Goal: Task Accomplishment & Management: Manage account settings

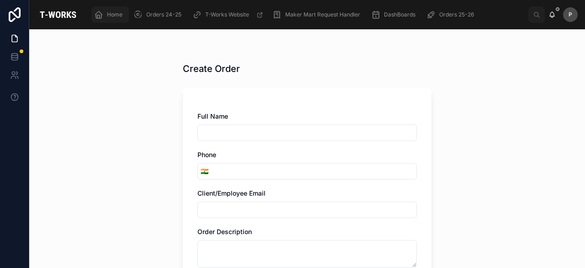
click at [117, 14] on span "Home" at bounding box center [115, 14] width 16 height 7
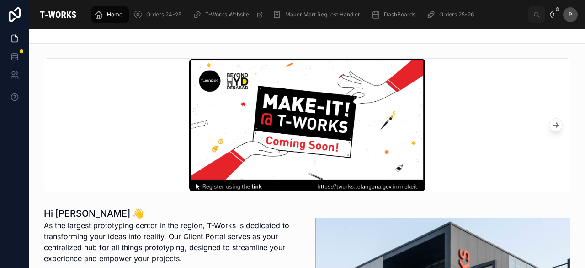
scroll to position [274, 0]
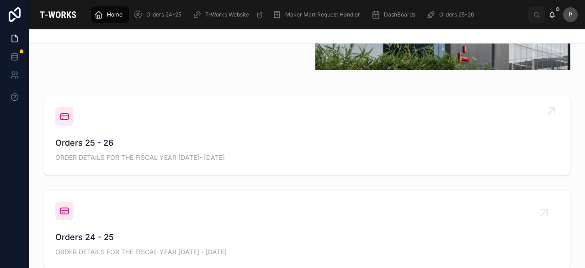
click at [102, 146] on span "Orders 25 - 26" at bounding box center [307, 142] width 504 height 13
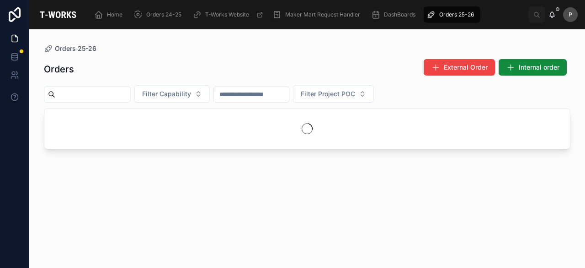
click at [111, 96] on input "text" at bounding box center [92, 94] width 75 height 13
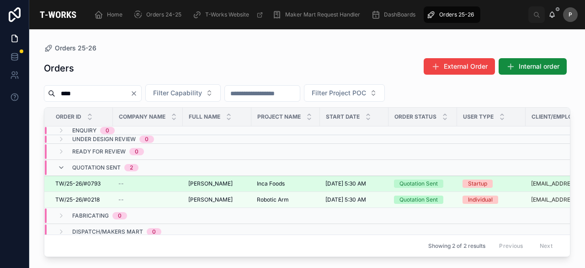
type input "****"
click at [423, 182] on div "Quotation Sent" at bounding box center [419, 183] width 38 height 8
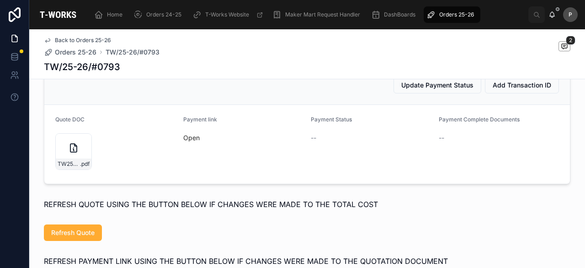
scroll to position [686, 0]
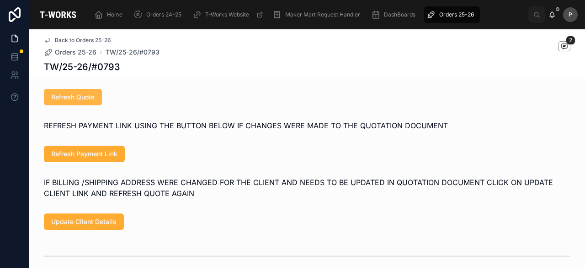
click at [66, 102] on span "Refresh Quote" at bounding box center [72, 96] width 43 height 9
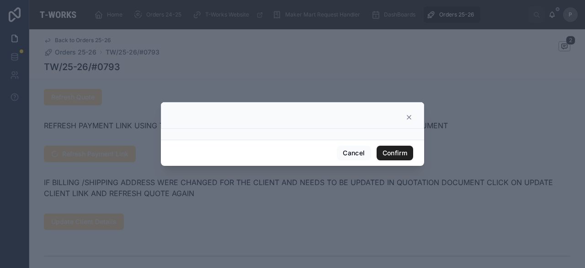
click at [402, 151] on button "Confirm" at bounding box center [395, 152] width 37 height 15
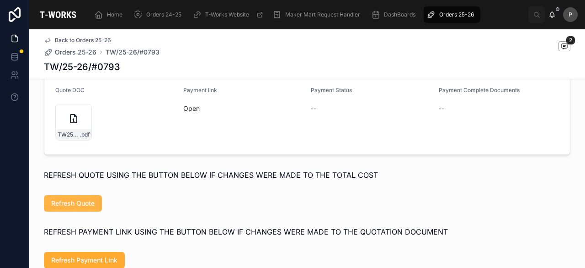
scroll to position [595, 0]
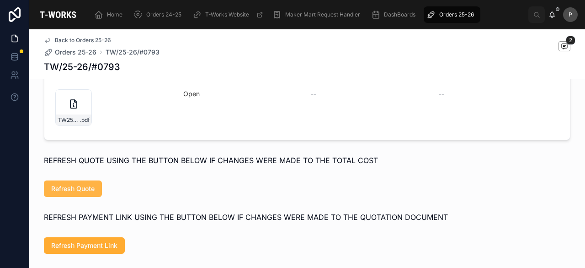
click at [83, 193] on span "Refresh Quote" at bounding box center [72, 188] width 43 height 9
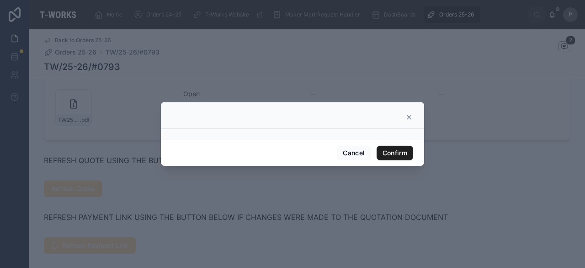
click at [391, 147] on button "Confirm" at bounding box center [395, 152] width 37 height 15
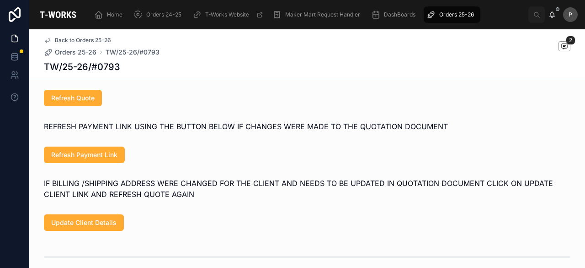
scroll to position [686, 0]
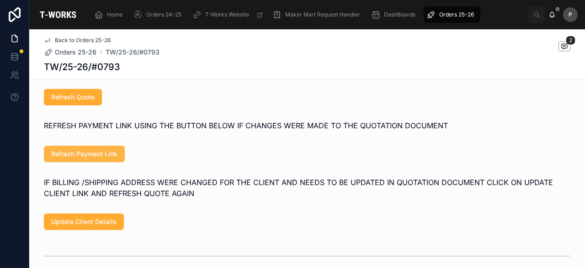
click at [101, 158] on span "Refresh Payment Link" at bounding box center [84, 153] width 66 height 9
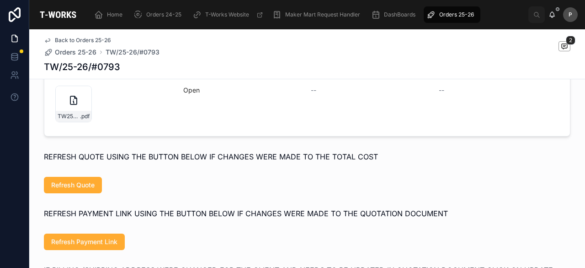
scroll to position [595, 0]
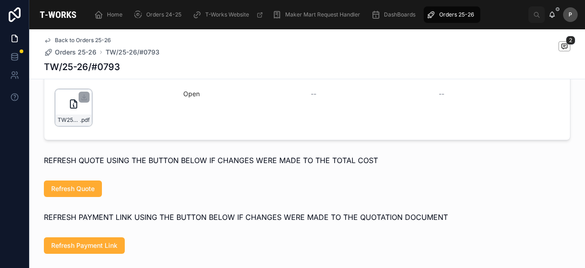
click at [83, 118] on div "TW25-26#0793-(1) .pdf" at bounding box center [73, 107] width 37 height 37
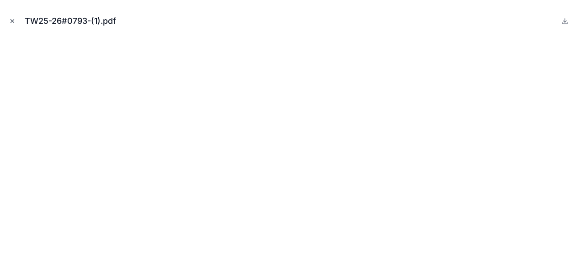
click at [14, 21] on icon "Close modal" at bounding box center [12, 21] width 6 height 6
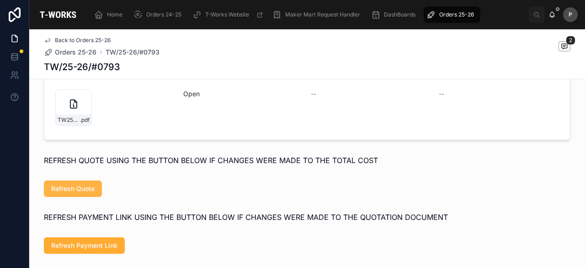
click at [78, 193] on span "Refresh Quote" at bounding box center [72, 188] width 43 height 9
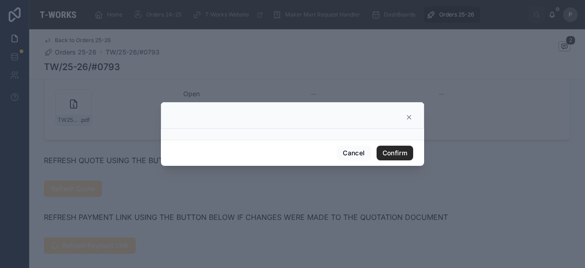
click at [414, 156] on div "Cancel Confirm" at bounding box center [292, 152] width 263 height 26
click at [408, 155] on button "Confirm" at bounding box center [395, 152] width 37 height 15
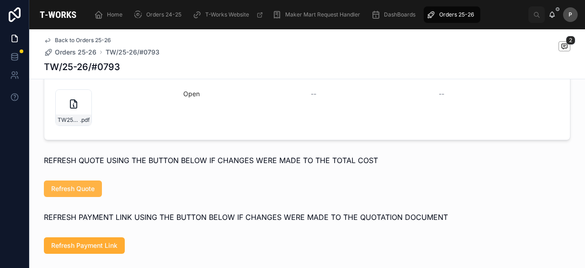
click at [93, 193] on button "Refresh Quote" at bounding box center [73, 188] width 58 height 16
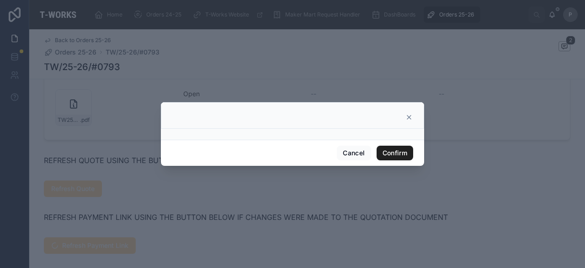
click at [402, 151] on button "Confirm" at bounding box center [395, 152] width 37 height 15
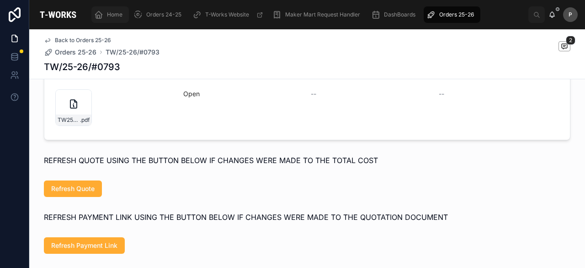
click at [121, 14] on span "Home" at bounding box center [115, 14] width 16 height 7
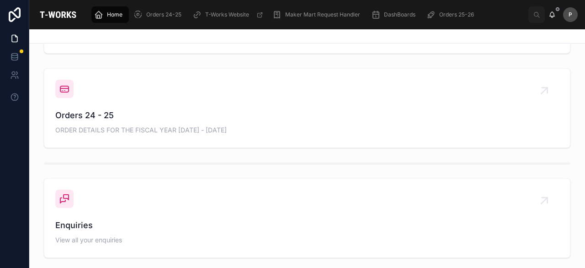
scroll to position [314, 0]
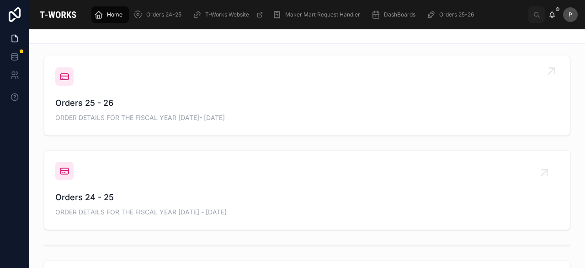
click at [99, 107] on span "Orders 25 - 26" at bounding box center [307, 103] width 504 height 13
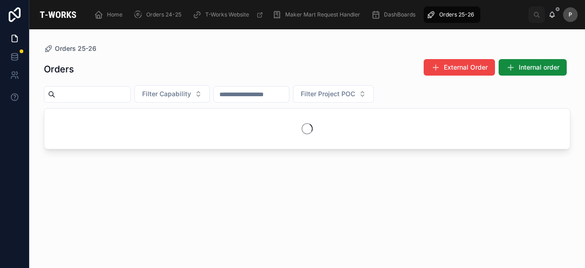
click at [118, 96] on input "text" at bounding box center [92, 94] width 75 height 13
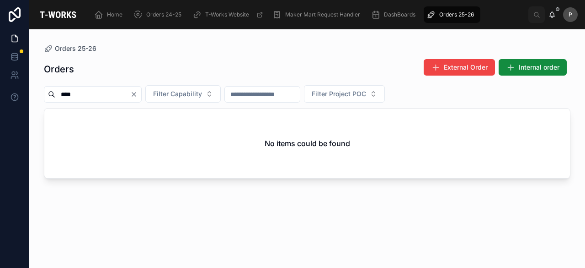
click at [116, 93] on input "****" at bounding box center [92, 94] width 75 height 13
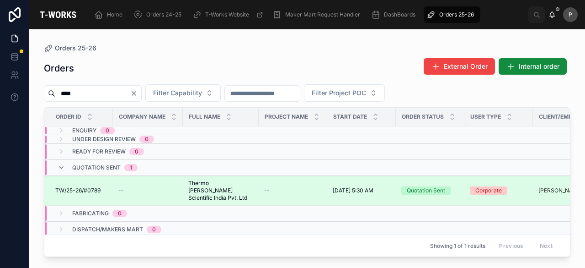
type input "****"
click at [439, 186] on div "Quotation Sent" at bounding box center [426, 190] width 38 height 8
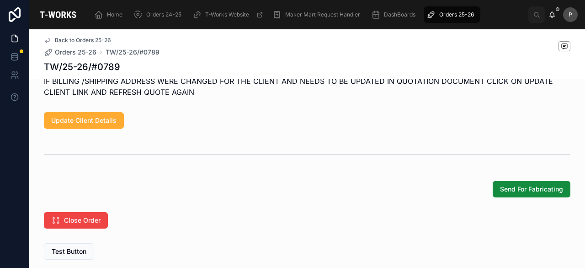
scroll to position [846, 0]
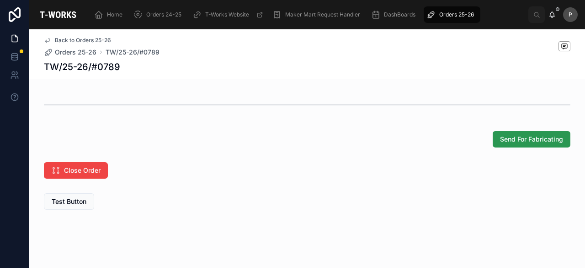
click at [533, 136] on span "Send For Fabricating" at bounding box center [531, 138] width 63 height 9
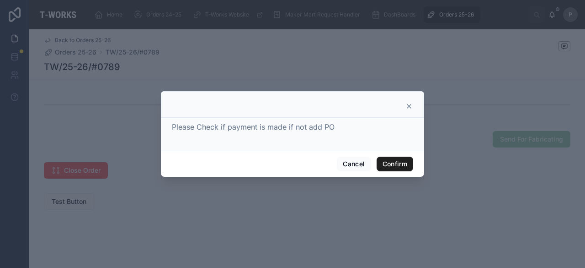
click at [388, 165] on button "Confirm" at bounding box center [395, 163] width 37 height 15
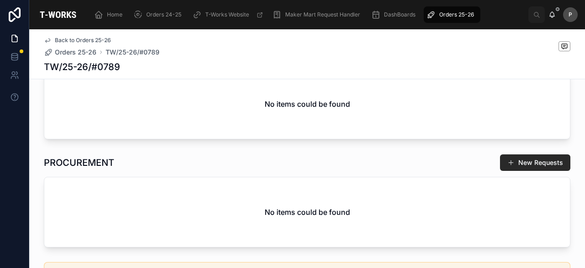
scroll to position [155, 0]
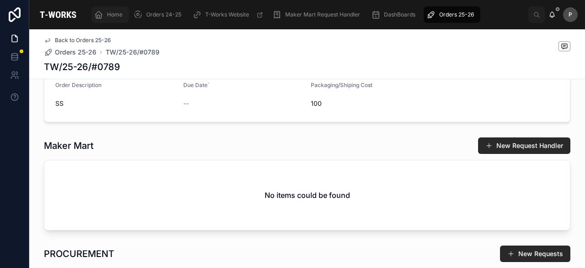
click at [116, 13] on span "Home" at bounding box center [115, 14] width 16 height 7
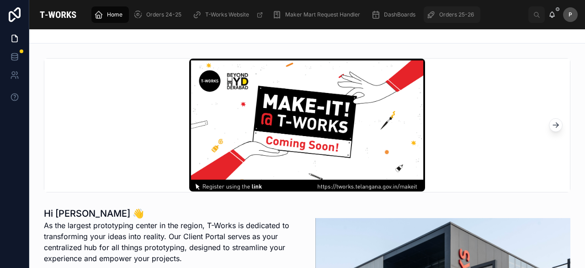
click at [449, 13] on span "Orders 25-26" at bounding box center [457, 14] width 35 height 7
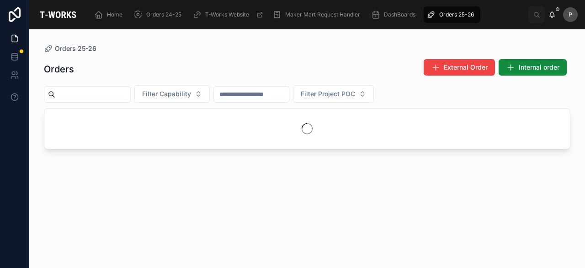
click at [107, 96] on input "text" at bounding box center [92, 94] width 75 height 13
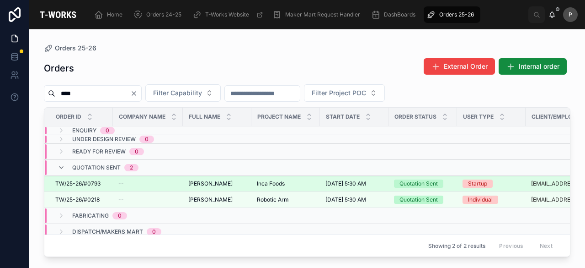
type input "****"
click at [419, 182] on div "Quotation Sent" at bounding box center [419, 183] width 38 height 8
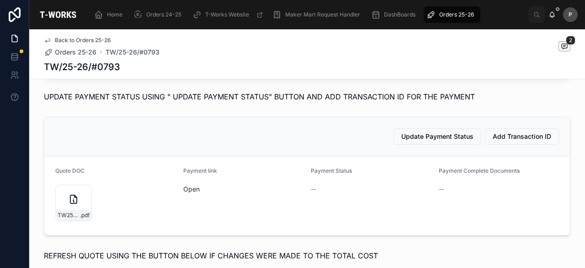
scroll to position [503, 0]
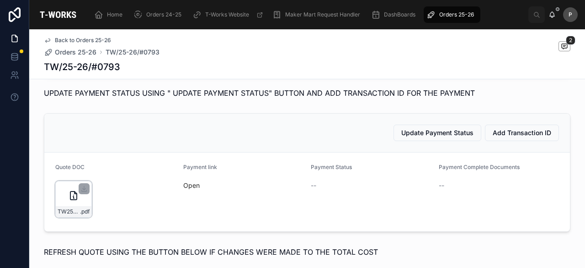
click at [80, 207] on div "TW25-26#0793-(1) .pdf" at bounding box center [73, 199] width 37 height 37
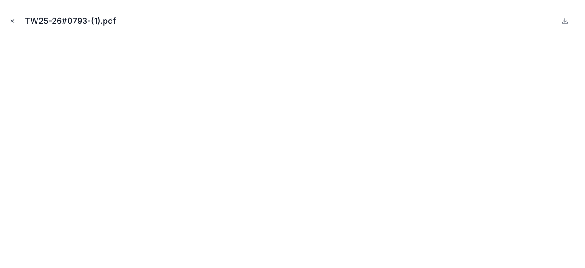
click at [16, 21] on button "Close modal" at bounding box center [12, 21] width 10 height 10
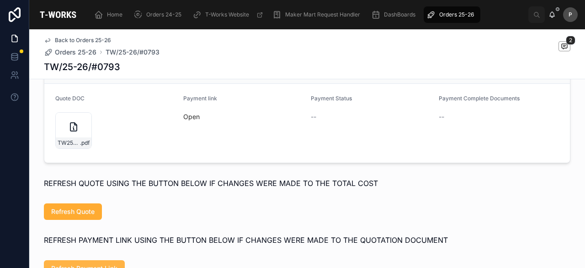
scroll to position [686, 0]
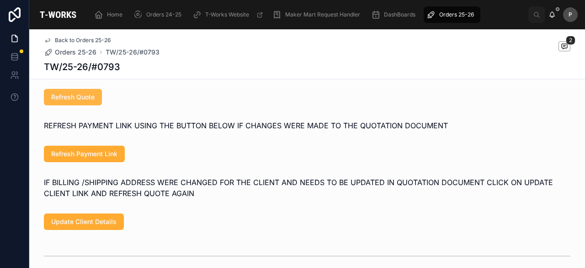
click at [79, 102] on span "Refresh Quote" at bounding box center [72, 96] width 43 height 9
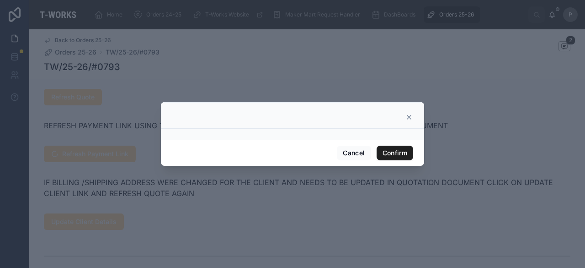
click at [389, 152] on button "Confirm" at bounding box center [395, 152] width 37 height 15
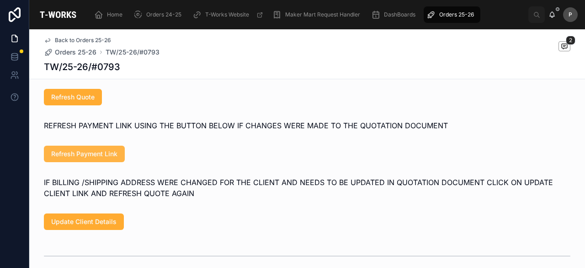
click at [111, 158] on span "Refresh Payment Link" at bounding box center [84, 153] width 66 height 9
click at [87, 98] on span "Refresh Quote" at bounding box center [72, 96] width 43 height 9
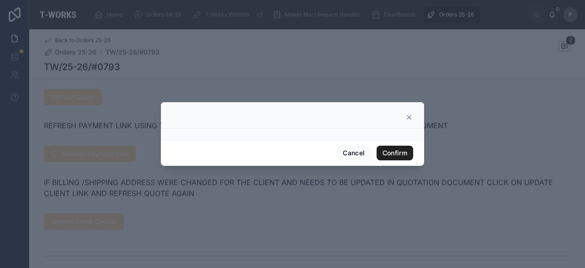
click at [406, 148] on button "Confirm" at bounding box center [395, 152] width 37 height 15
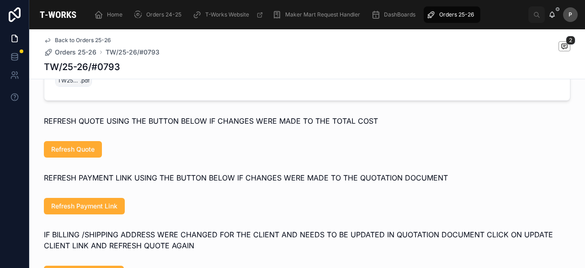
scroll to position [549, 0]
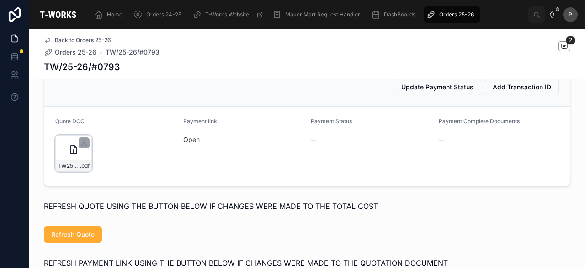
click at [71, 155] on icon at bounding box center [73, 149] width 11 height 11
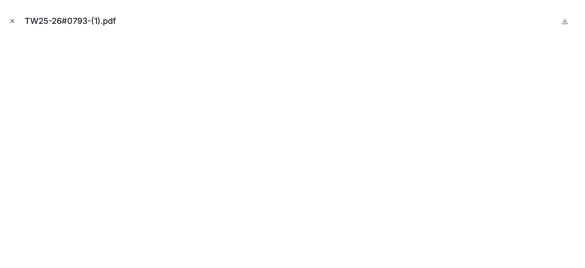
click at [11, 20] on icon "Close modal" at bounding box center [12, 21] width 3 height 3
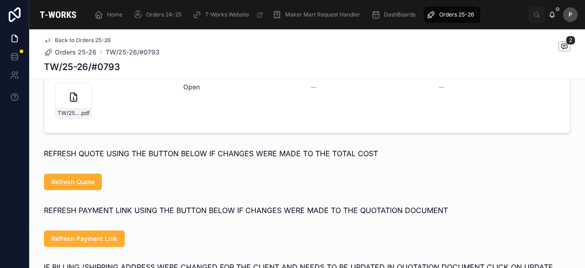
scroll to position [549, 0]
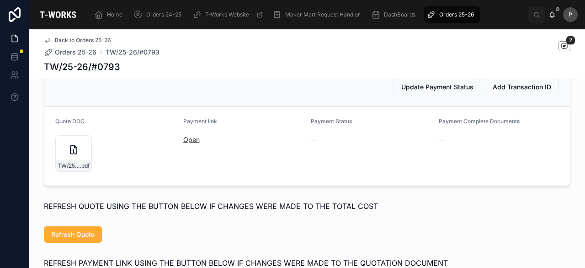
click at [190, 143] on link "Open" at bounding box center [191, 139] width 16 height 8
click at [78, 166] on div "TW/25-26/#0793 .pdf" at bounding box center [74, 165] width 36 height 11
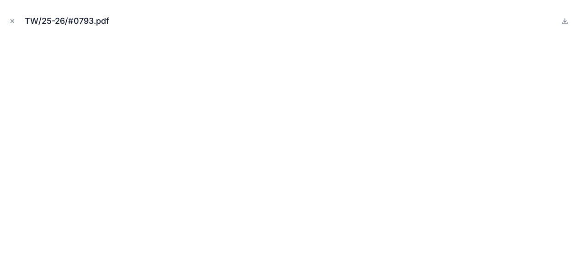
click at [14, 21] on icon "Close modal" at bounding box center [12, 21] width 6 height 6
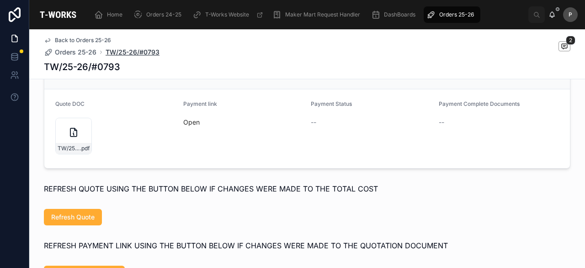
scroll to position [526, 0]
